Goal: Task Accomplishment & Management: Use online tool/utility

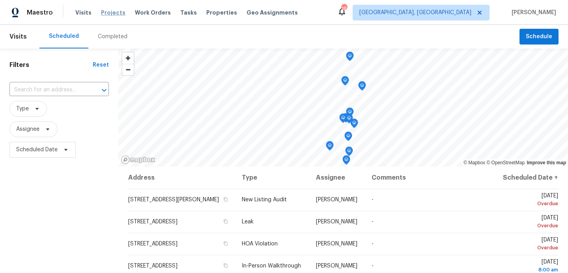
click at [114, 15] on span "Projects" at bounding box center [113, 13] width 24 height 8
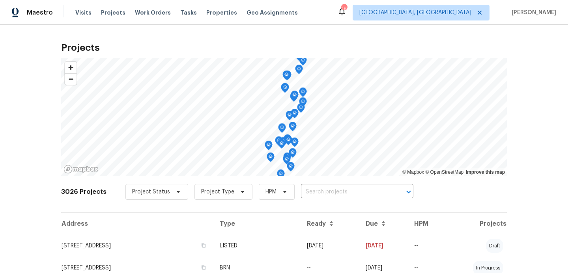
click at [310, 193] on input "text" at bounding box center [346, 192] width 90 height 12
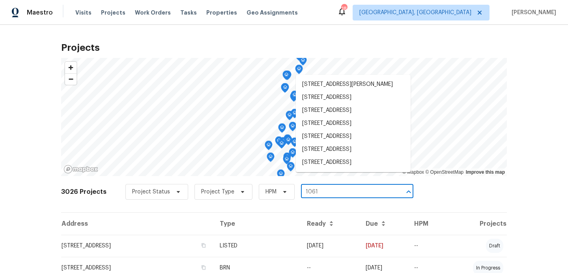
type input "10610"
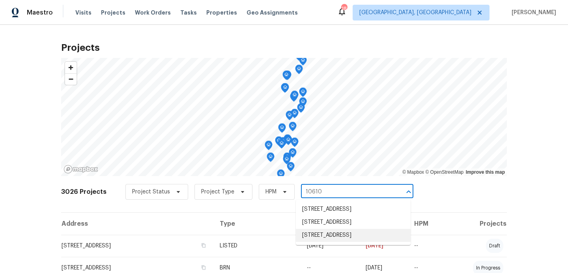
click at [312, 242] on li "[STREET_ADDRESS]" at bounding box center [353, 235] width 115 height 13
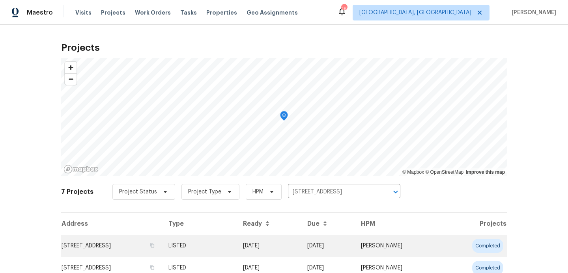
click at [162, 244] on td "[STREET_ADDRESS]" at bounding box center [111, 246] width 101 height 22
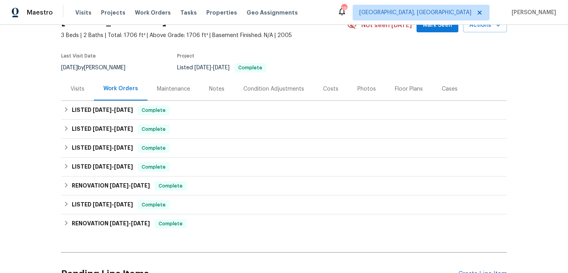
scroll to position [123, 0]
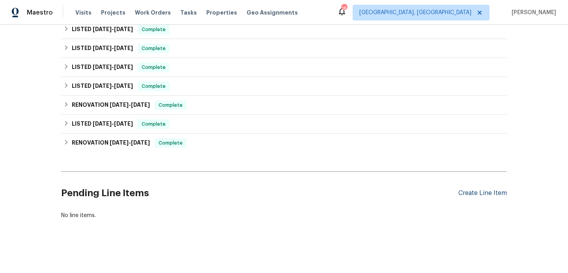
click at [478, 194] on div "Create Line Item" at bounding box center [482, 193] width 49 height 7
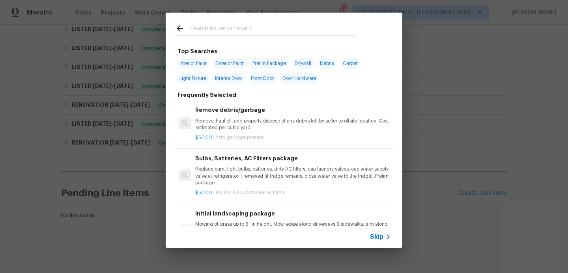
click at [230, 63] on span "Exterior Paint" at bounding box center [229, 63] width 33 height 11
type input "Exterior Paint"
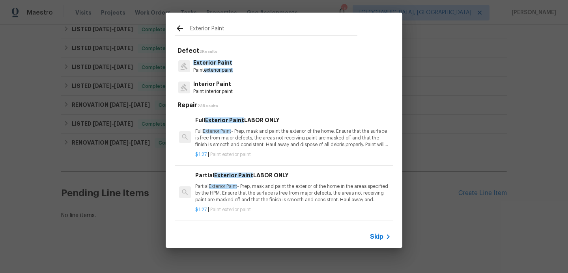
click at [261, 188] on p "Partial Exterior Paint - Prep, mask and paint the exterior of the home in the a…" at bounding box center [293, 193] width 196 height 20
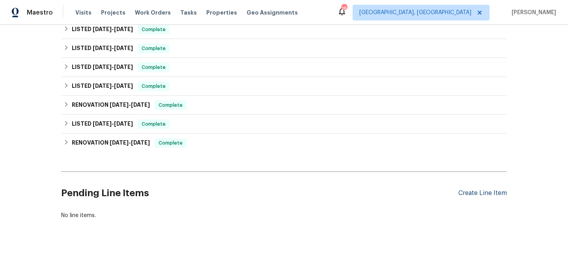
click at [479, 191] on div "Create Line Item" at bounding box center [482, 193] width 49 height 7
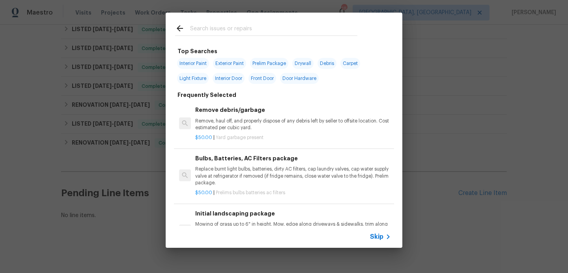
click at [230, 63] on span "Exterior Paint" at bounding box center [229, 63] width 33 height 11
type input "Exterior Paint"
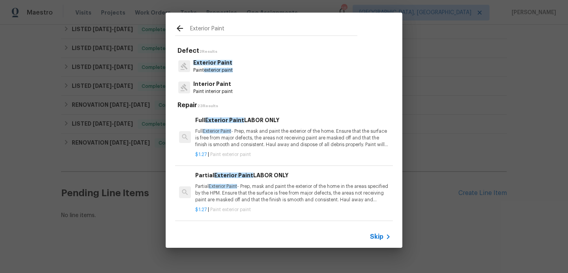
click at [301, 196] on p "Partial Exterior Paint - Prep, mask and paint the exterior of the home in the a…" at bounding box center [293, 193] width 196 height 20
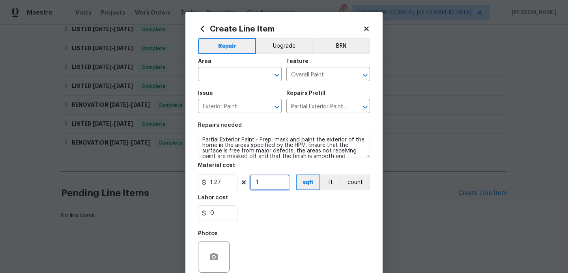
click at [263, 183] on input "1" at bounding box center [269, 183] width 39 height 16
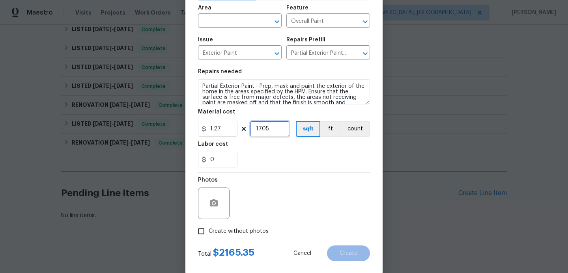
scroll to position [57, 0]
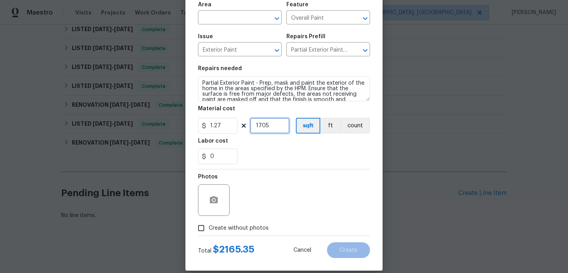
type input "1705"
click at [202, 229] on input "Create without photos" at bounding box center [201, 228] width 15 height 15
checkbox input "true"
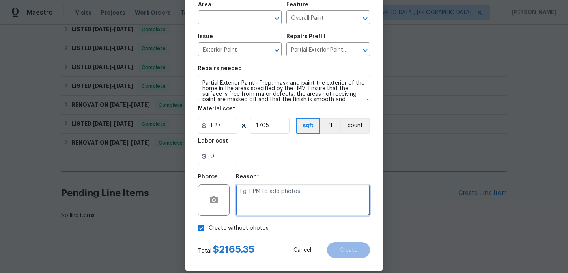
click at [279, 198] on textarea at bounding box center [303, 201] width 134 height 32
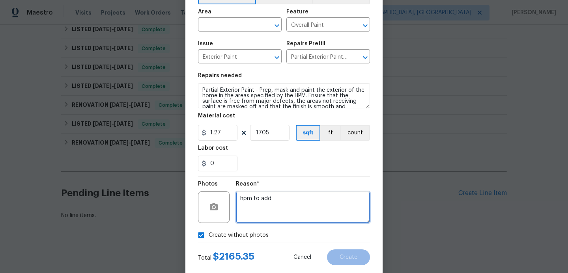
scroll to position [46, 0]
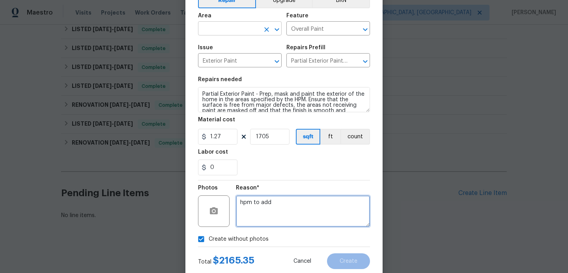
type textarea "hpm to add"
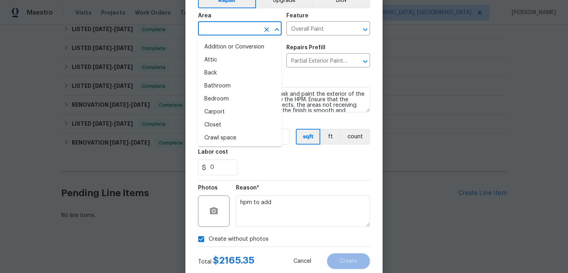
click at [241, 31] on input "text" at bounding box center [229, 29] width 62 height 12
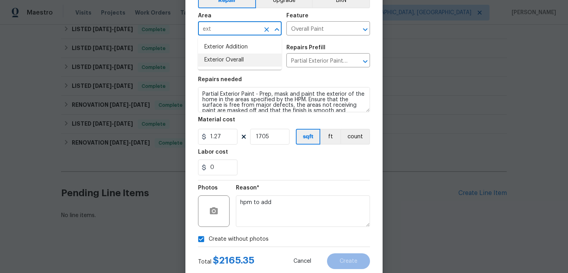
click at [221, 62] on li "Exterior Overall" at bounding box center [240, 60] width 84 height 13
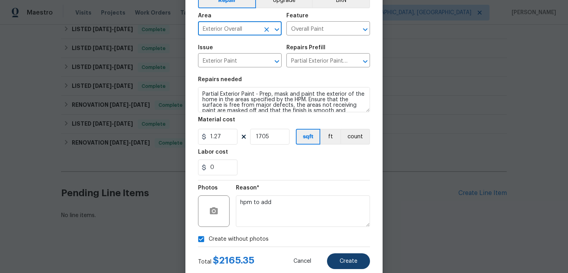
type input "Exterior Overall"
click at [344, 260] on span "Create" at bounding box center [349, 262] width 18 height 6
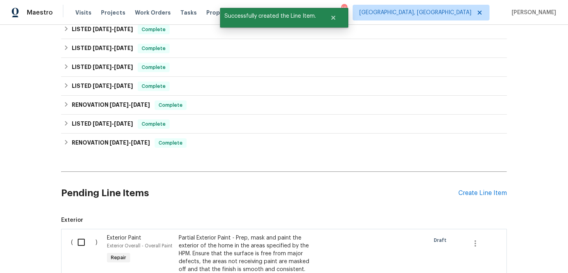
click at [81, 245] on input "checkbox" at bounding box center [84, 242] width 22 height 17
checkbox input "true"
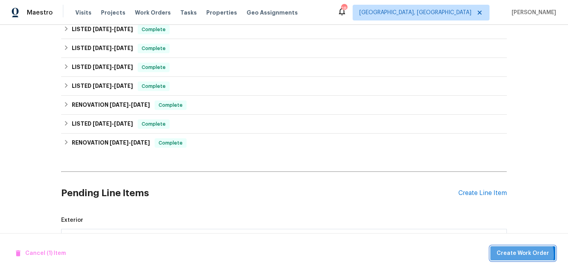
click at [518, 255] on span "Create Work Order" at bounding box center [523, 254] width 52 height 10
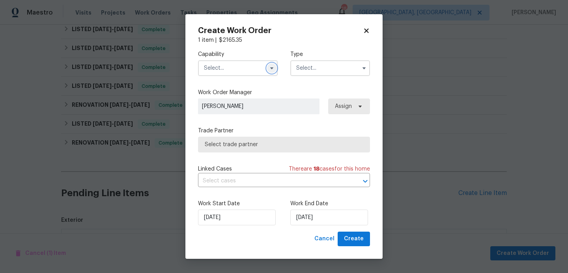
click at [272, 69] on icon "button" at bounding box center [271, 68] width 3 height 2
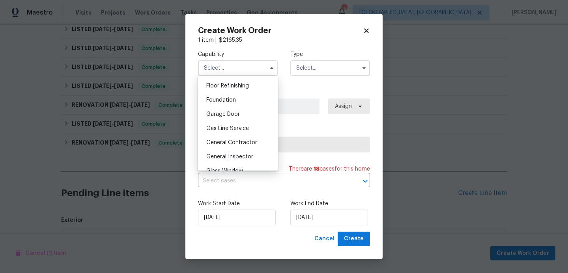
scroll to position [324, 0]
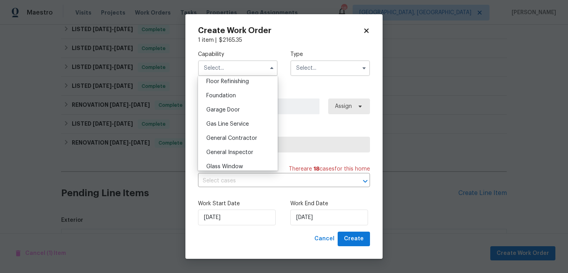
click at [231, 137] on span "General Contractor" at bounding box center [231, 139] width 51 height 6
type input "General Contractor"
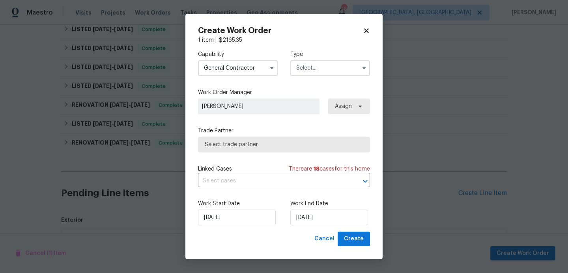
click at [323, 70] on input "text" at bounding box center [330, 68] width 80 height 16
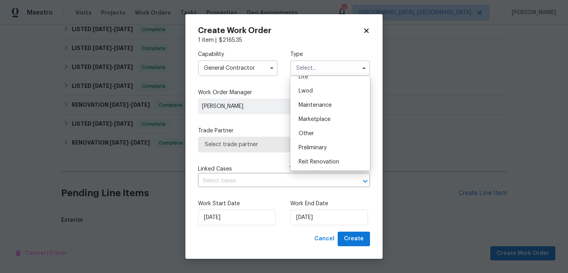
scroll to position [110, 0]
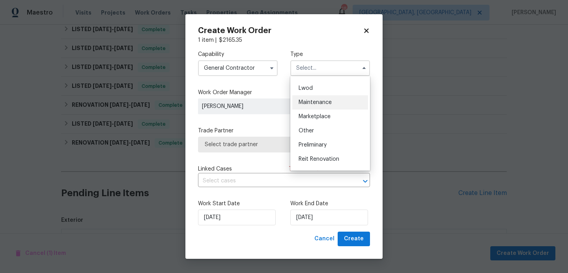
click at [321, 103] on span "Maintenance" at bounding box center [315, 103] width 33 height 6
type input "Maintenance"
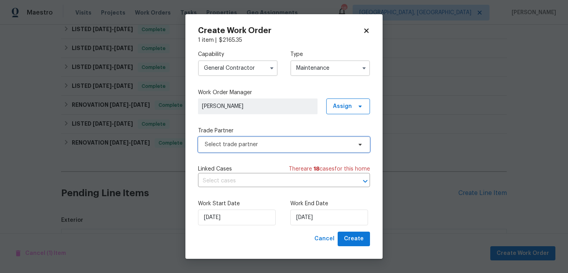
click at [250, 147] on span "Select trade partner" at bounding box center [278, 145] width 147 height 8
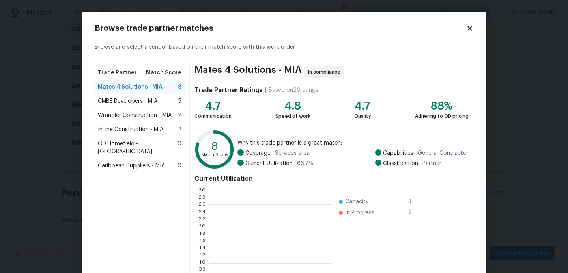
scroll to position [110, 123]
click at [120, 162] on span "Caribbean Suppliers - MIA" at bounding box center [131, 166] width 67 height 8
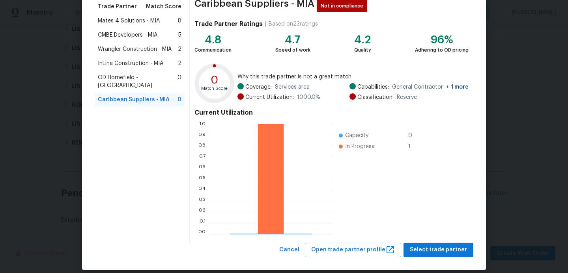
scroll to position [75, 0]
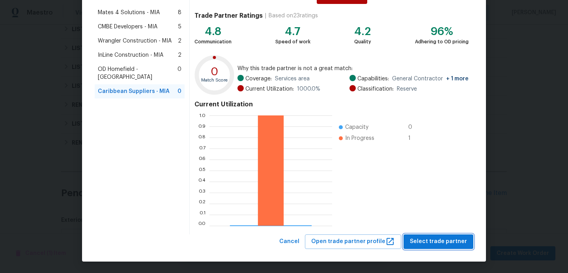
click at [437, 244] on span "Select trade partner" at bounding box center [438, 242] width 57 height 10
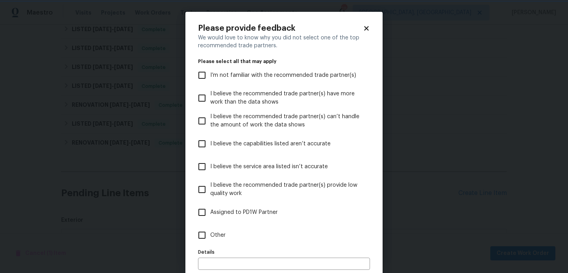
scroll to position [0, 0]
click at [203, 170] on input "I believe the service area listed isn’t accurate" at bounding box center [202, 167] width 17 height 17
checkbox input "true"
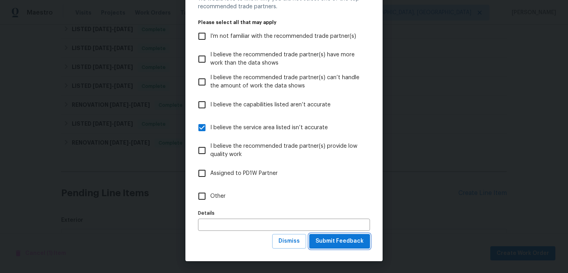
click at [331, 243] on span "Submit Feedback" at bounding box center [339, 242] width 48 height 10
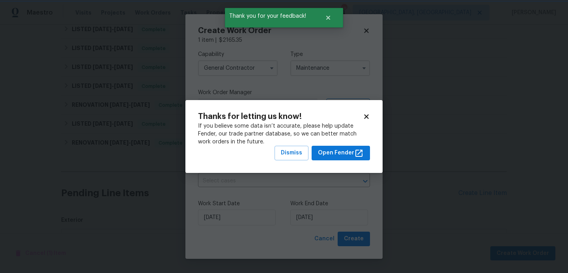
scroll to position [0, 0]
click at [302, 153] on span "Dismiss" at bounding box center [291, 153] width 21 height 10
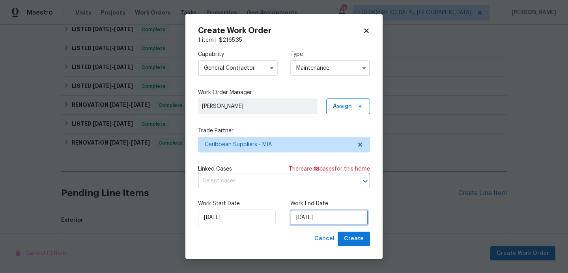
click at [325, 221] on input "[DATE]" at bounding box center [329, 218] width 78 height 16
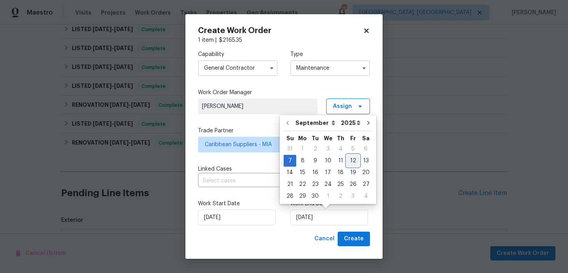
click at [348, 164] on div "12" at bounding box center [353, 160] width 13 height 11
type input "[DATE]"
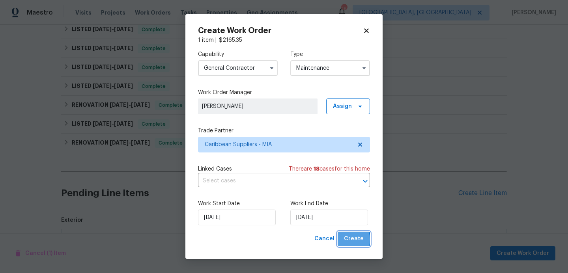
click at [347, 240] on span "Create" at bounding box center [354, 239] width 20 height 10
checkbox input "false"
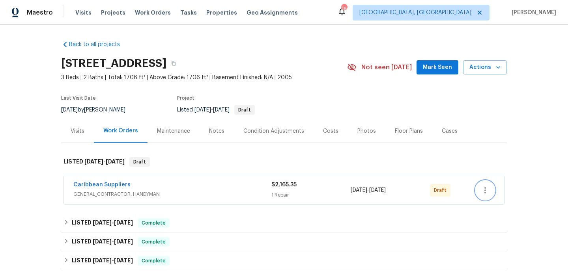
click at [482, 190] on icon "button" at bounding box center [484, 190] width 9 height 9
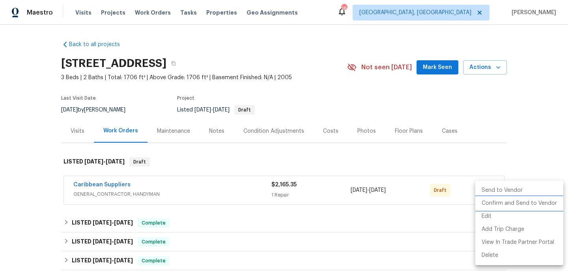
click at [501, 204] on li "Confirm and Send to Vendor" at bounding box center [519, 203] width 88 height 13
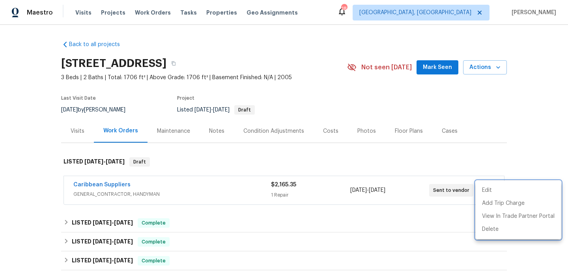
click at [28, 95] on div at bounding box center [284, 136] width 568 height 273
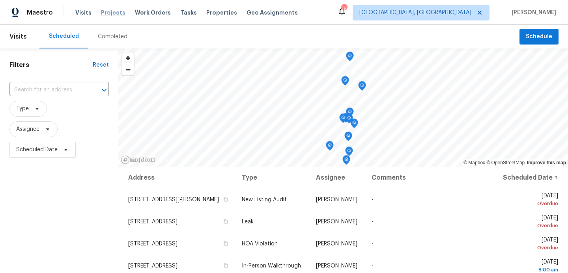
click at [116, 14] on span "Projects" at bounding box center [113, 13] width 24 height 8
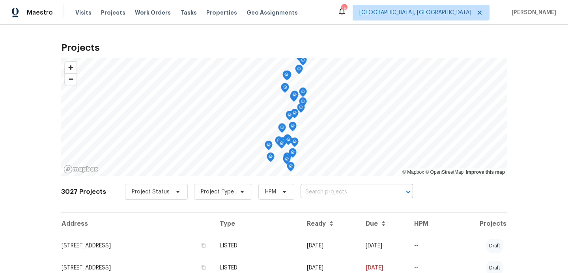
click at [307, 198] on input "text" at bounding box center [346, 192] width 90 height 12
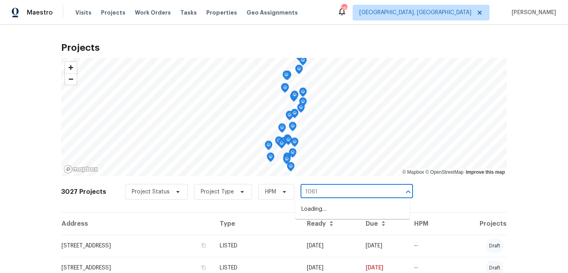
type input "10610"
click at [309, 242] on li "[STREET_ADDRESS]" at bounding box center [352, 235] width 115 height 13
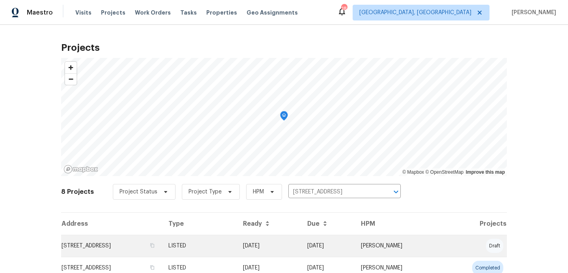
click at [158, 250] on td "[STREET_ADDRESS]" at bounding box center [111, 246] width 101 height 22
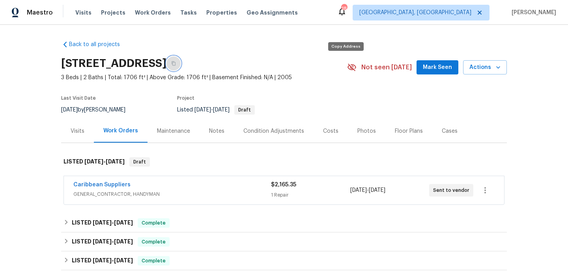
click at [176, 64] on icon "button" at bounding box center [173, 63] width 5 height 5
